Goal: Check status: Check status

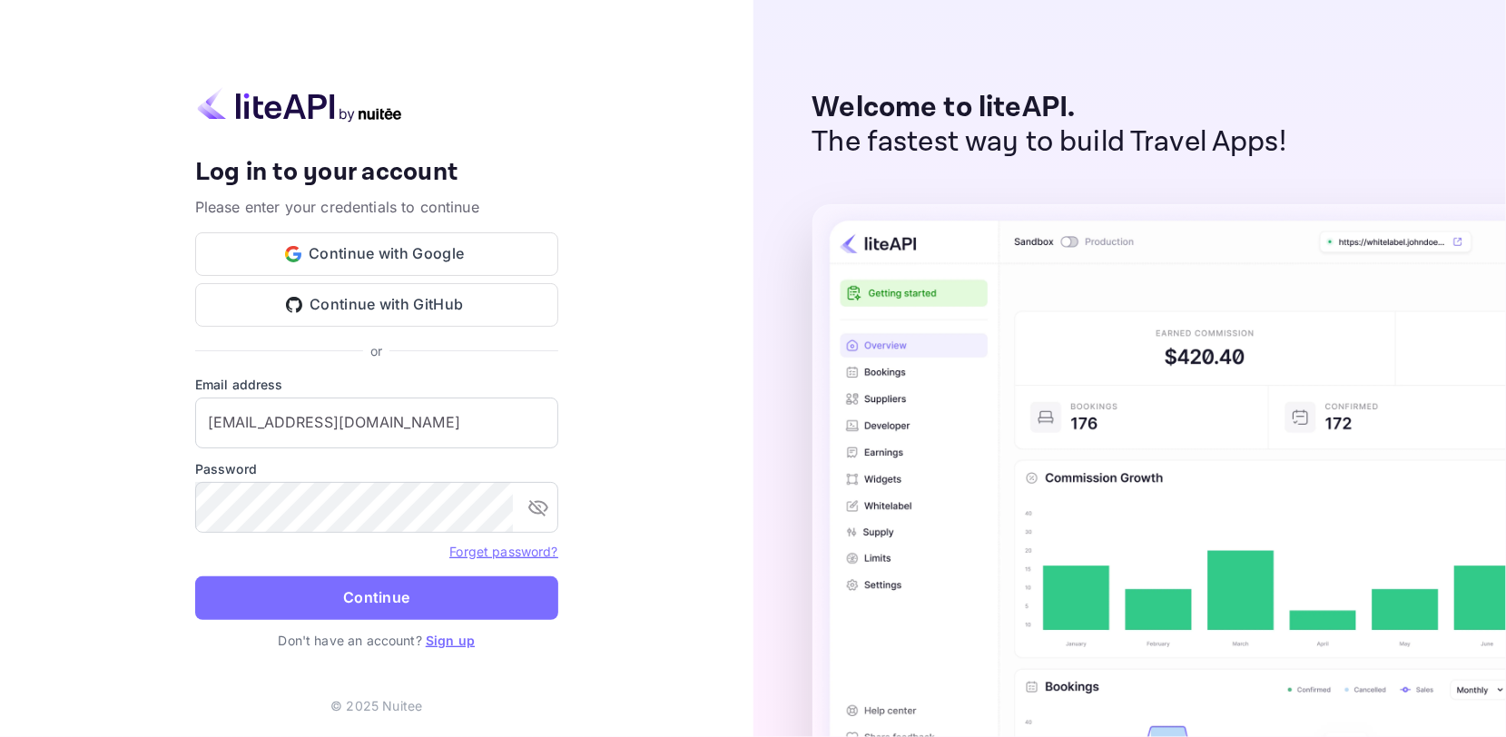
click at [654, 373] on div "Your account has been created successfully, a confirmation link has been sent t…" at bounding box center [376, 368] width 753 height 737
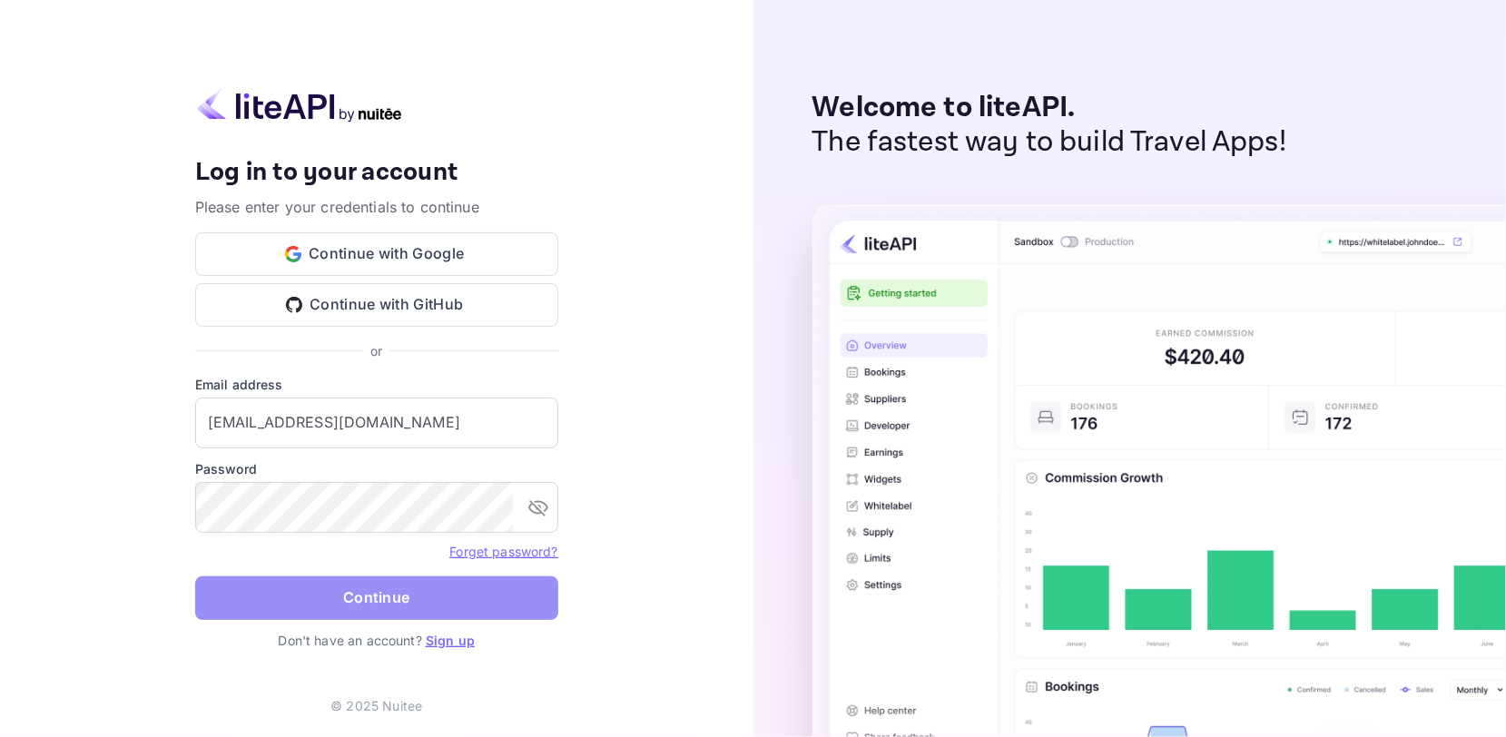
click at [404, 586] on button "Continue" at bounding box center [376, 598] width 363 height 44
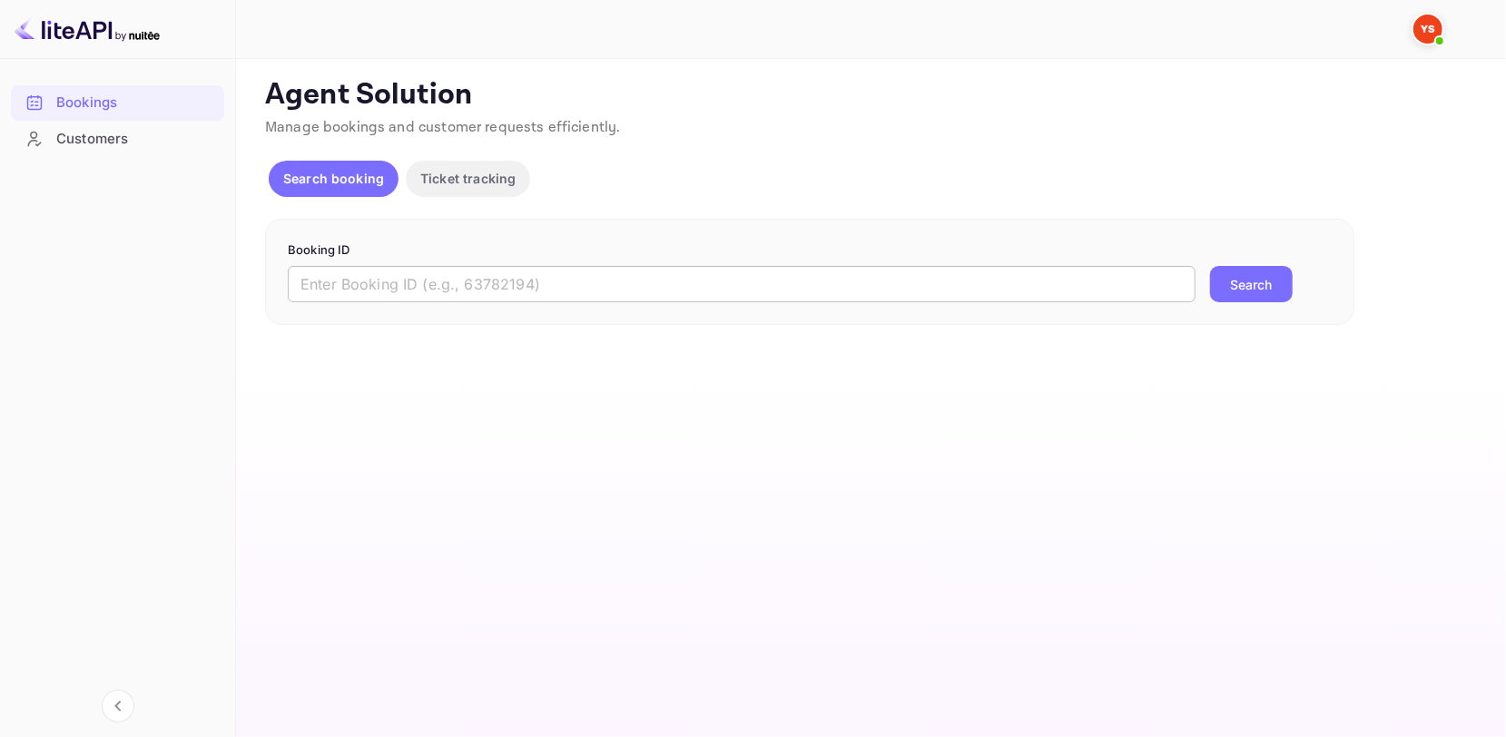
click at [456, 270] on input "text" at bounding box center [742, 284] width 908 height 36
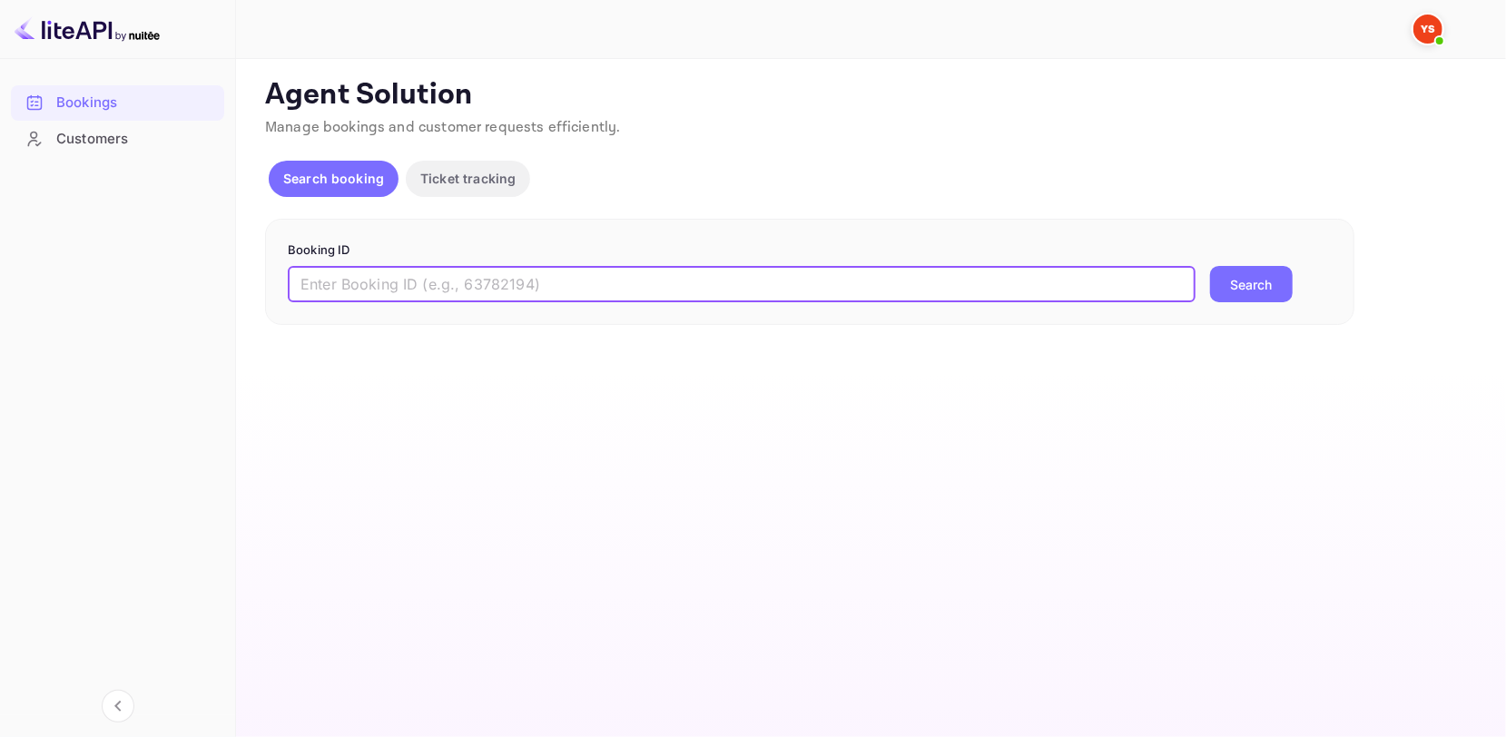
paste input "8744180"
type input "8744180"
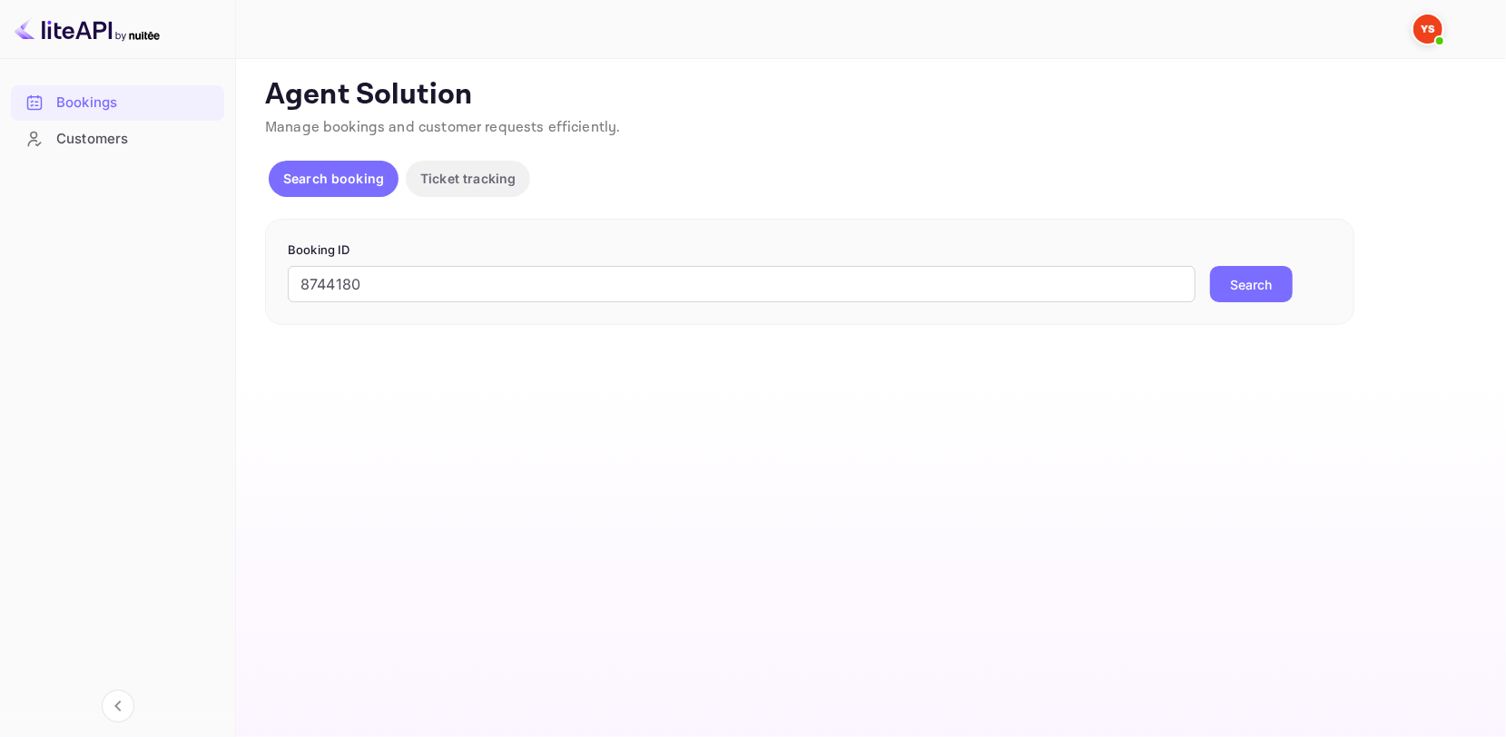
click at [1197, 284] on div "8744180 ​ Search" at bounding box center [810, 284] width 1044 height 36
click at [1229, 271] on button "Search" at bounding box center [1251, 284] width 83 height 36
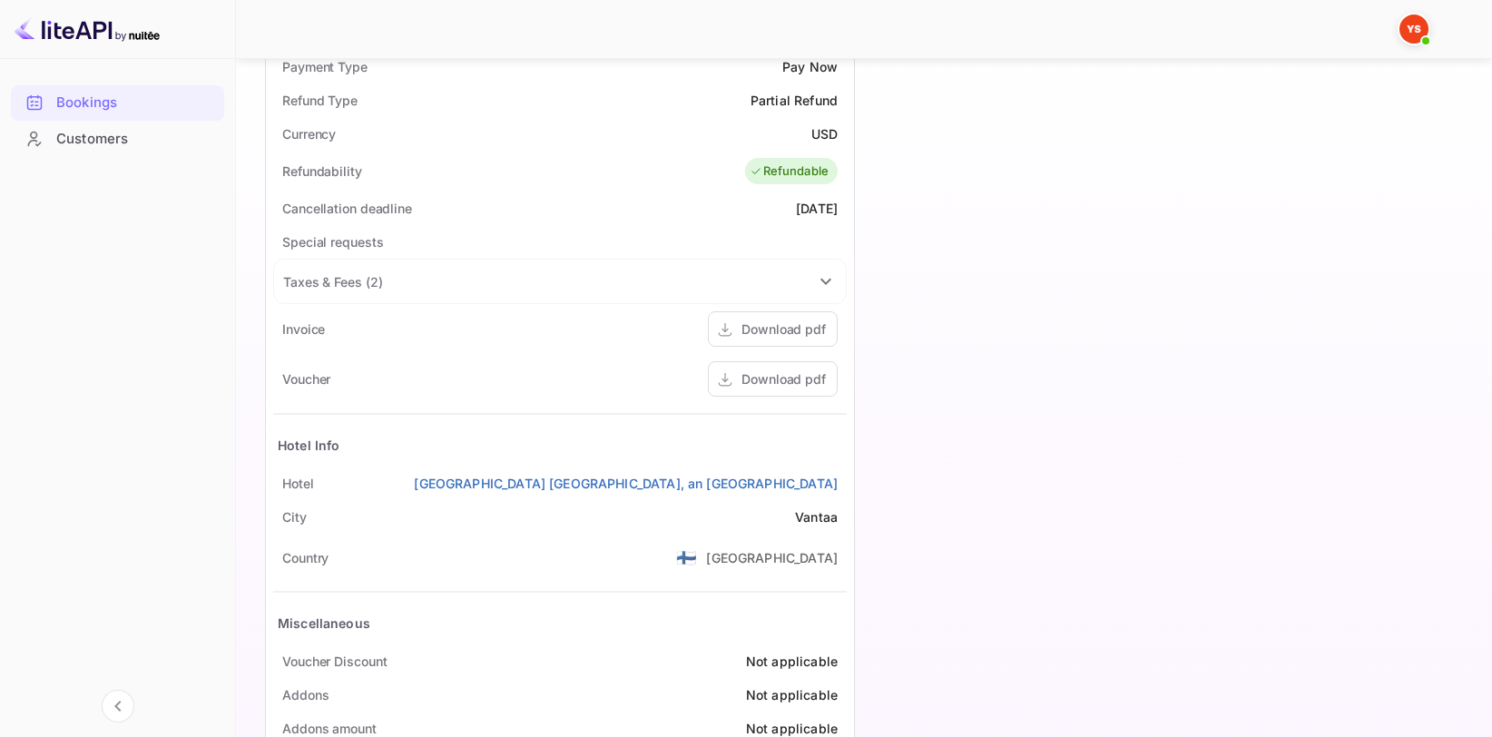
scroll to position [767, 0]
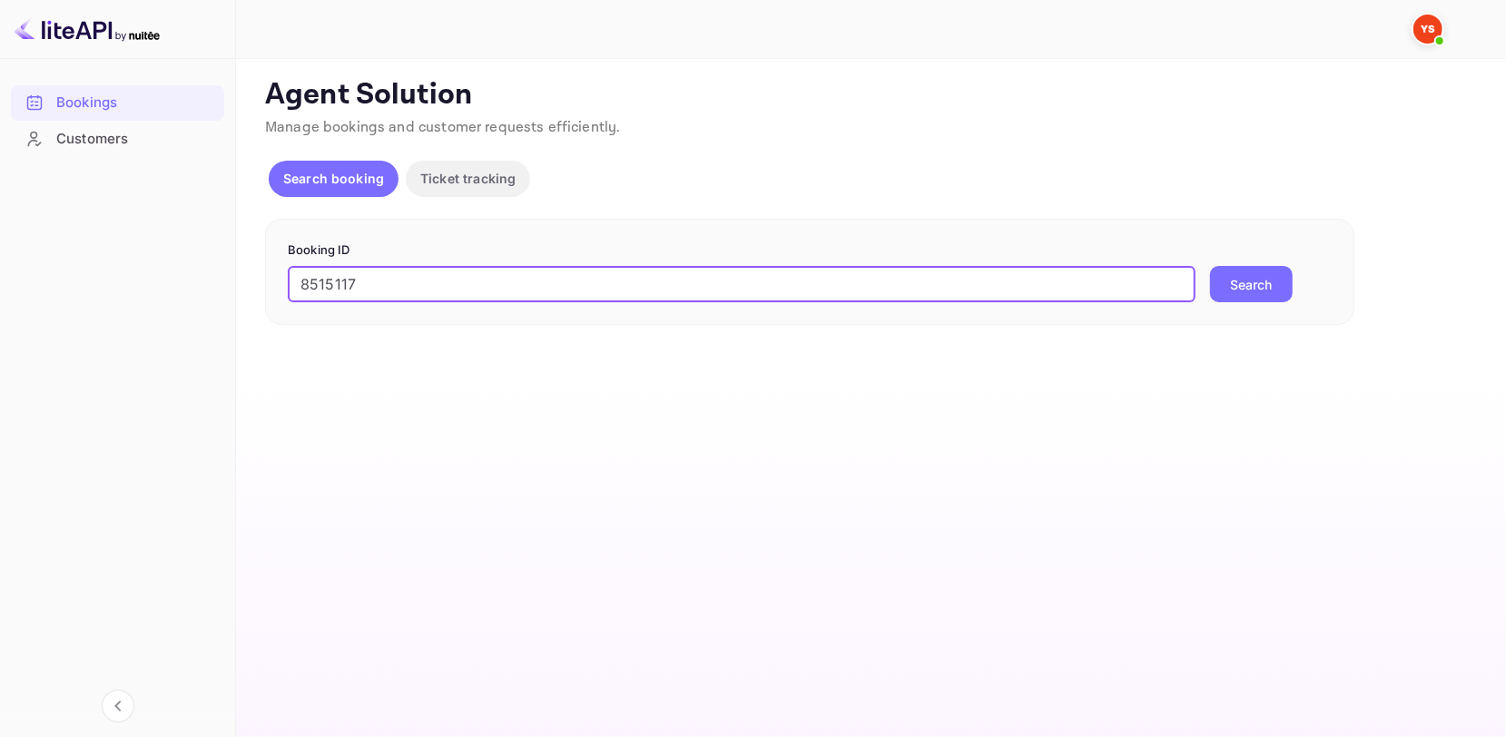
type input "8515117"
click at [1269, 290] on button "Search" at bounding box center [1251, 284] width 83 height 36
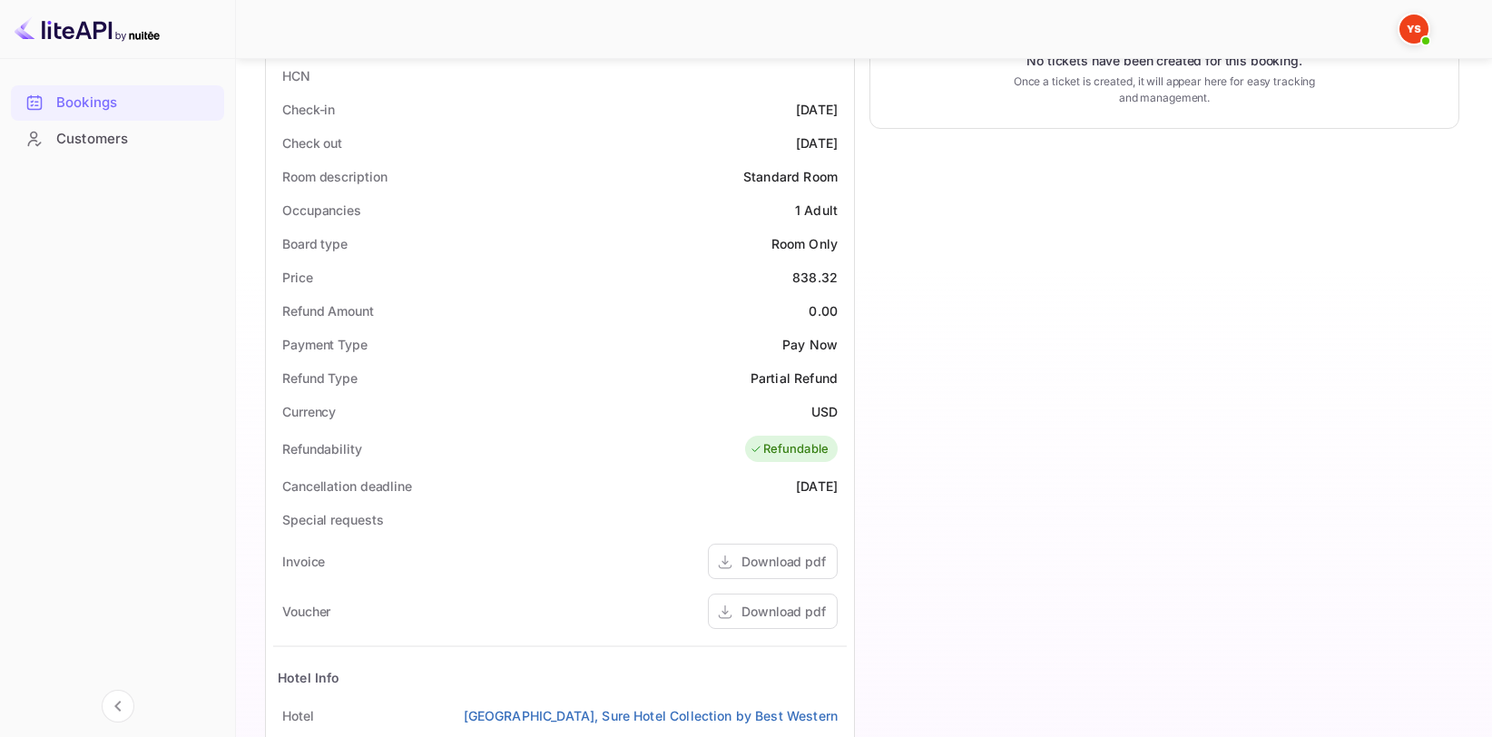
scroll to position [454, 0]
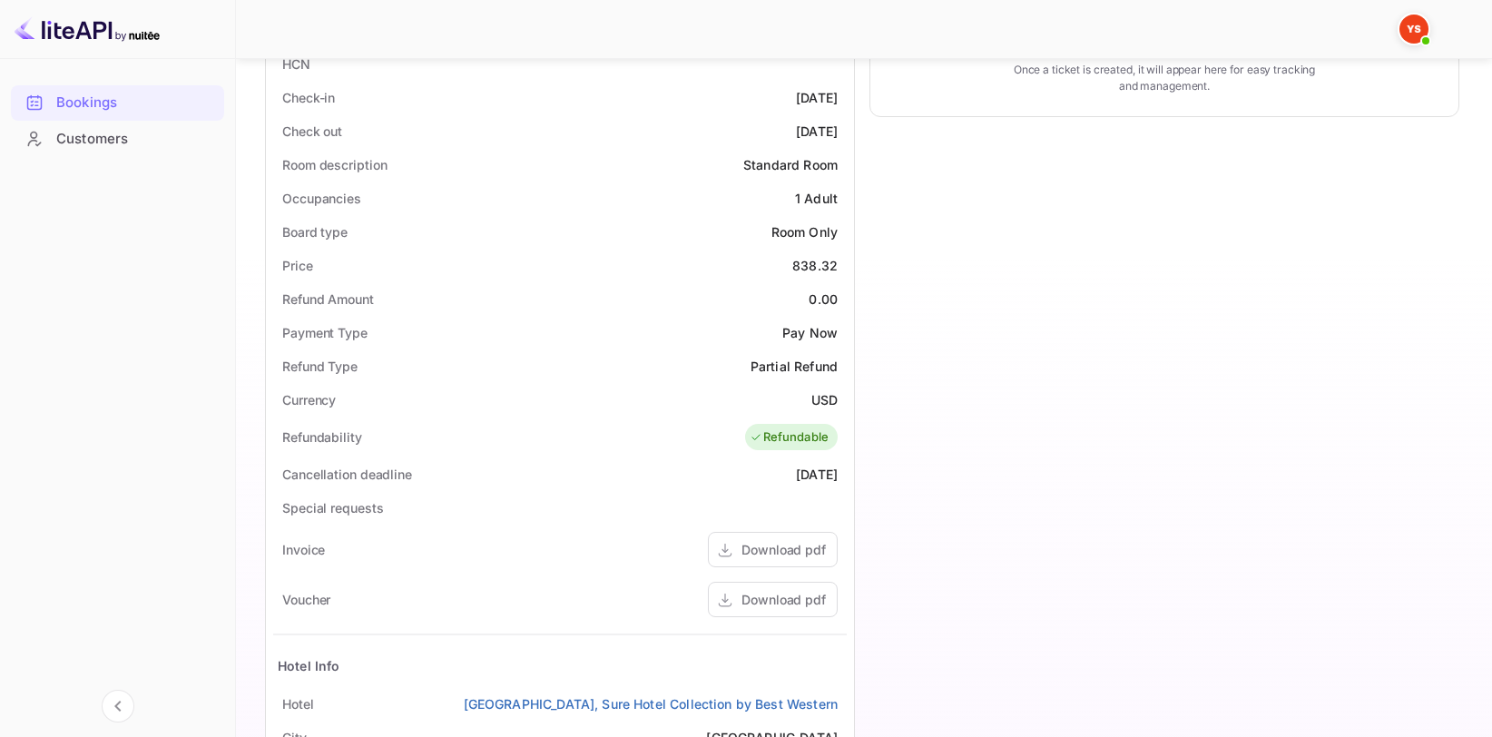
click at [822, 401] on div "USD" at bounding box center [825, 399] width 26 height 19
copy div "USD"
